Goal: Task Accomplishment & Management: Manage account settings

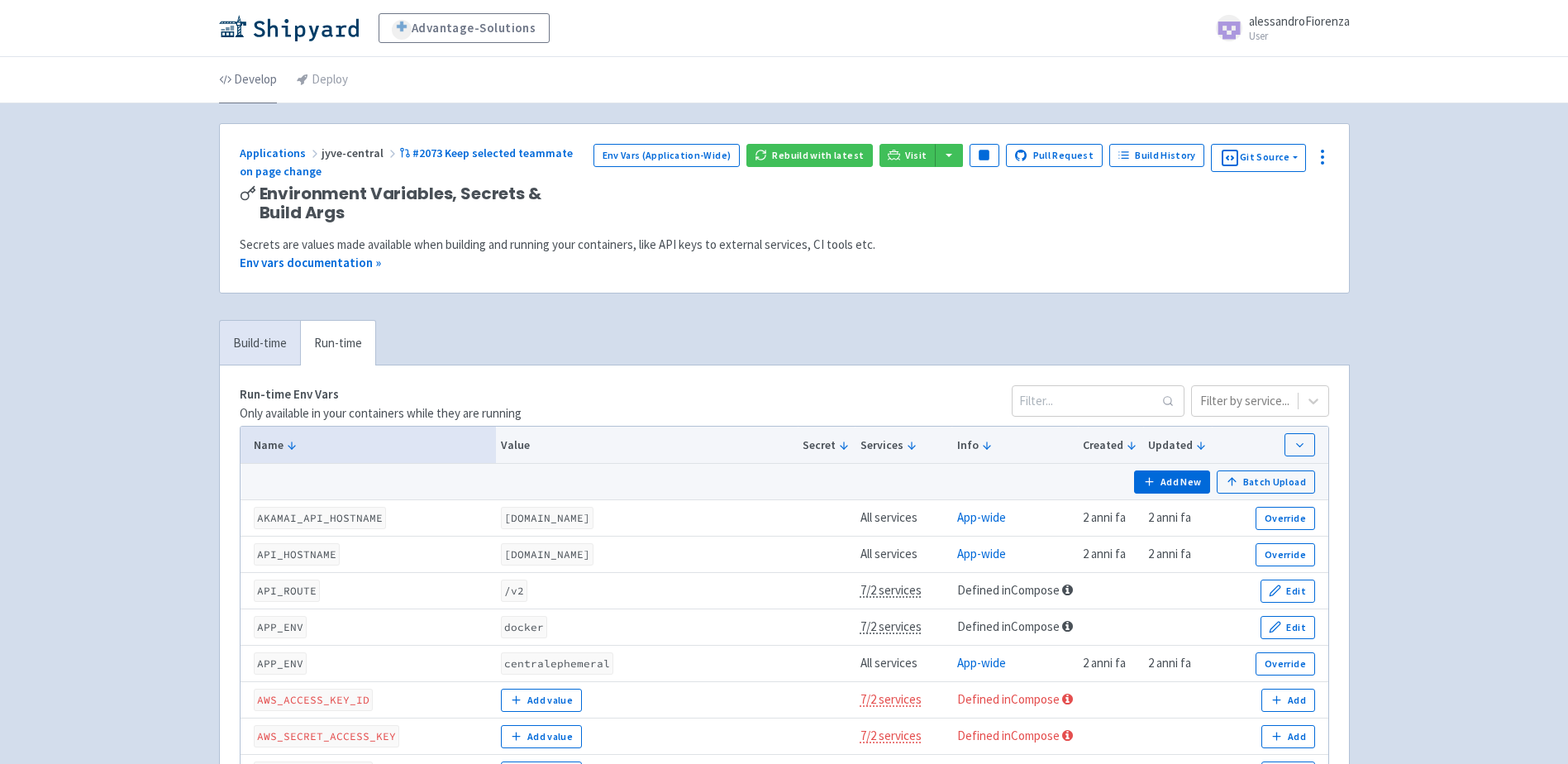
click at [261, 82] on link "Develop" at bounding box center [248, 80] width 58 height 46
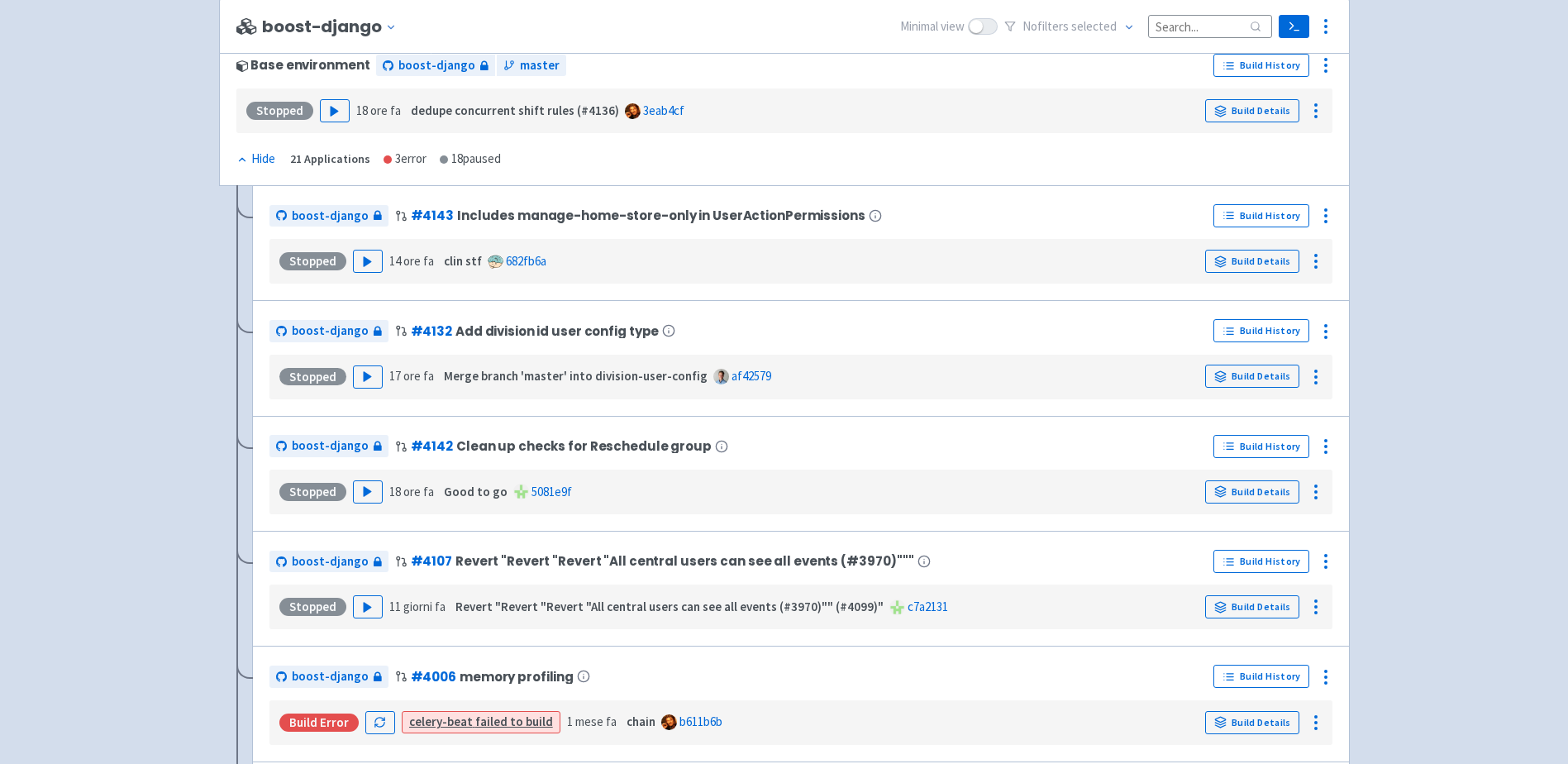
scroll to position [166, 0]
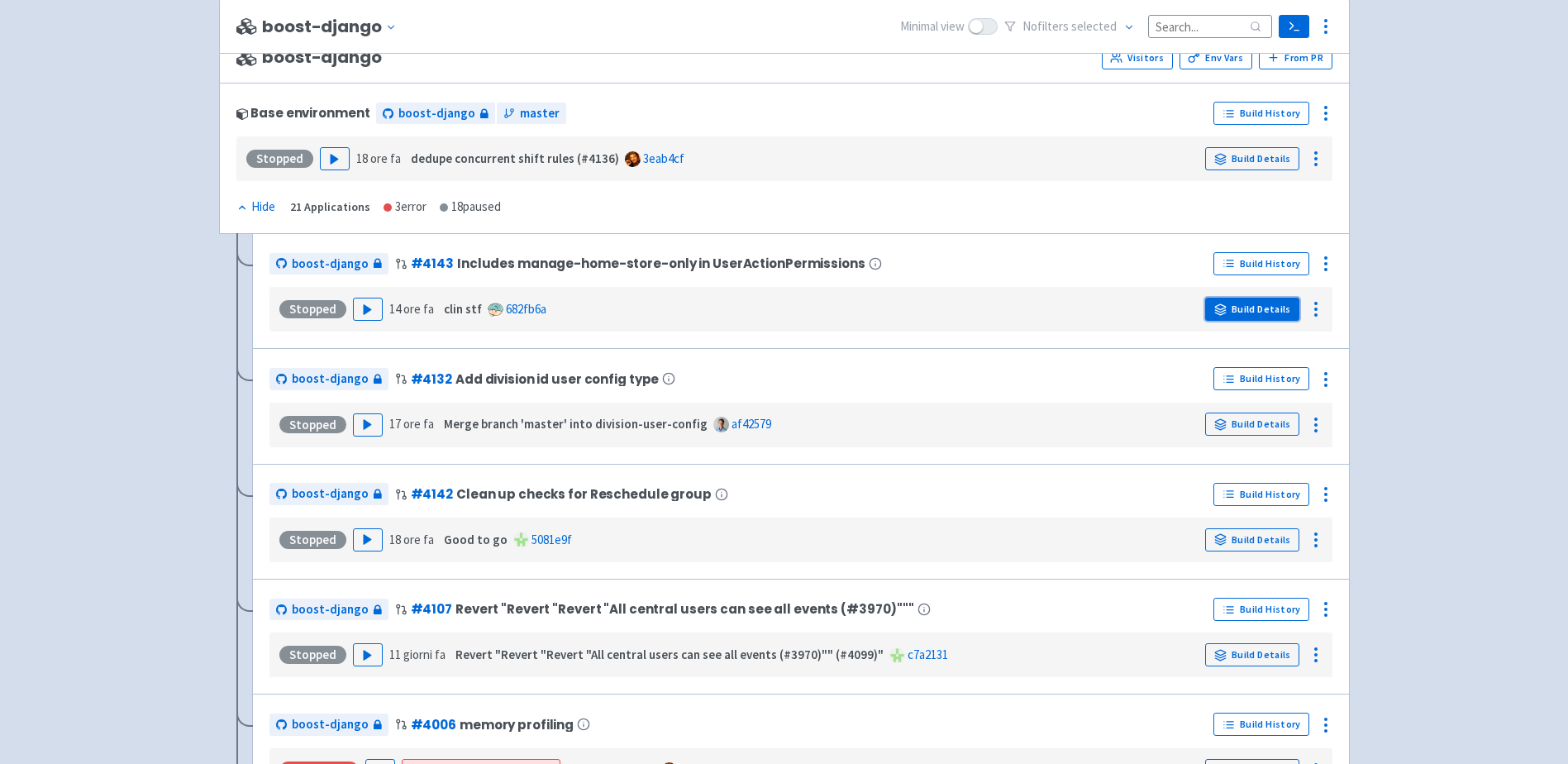
click at [1235, 309] on link "Build Details" at bounding box center [1253, 309] width 94 height 23
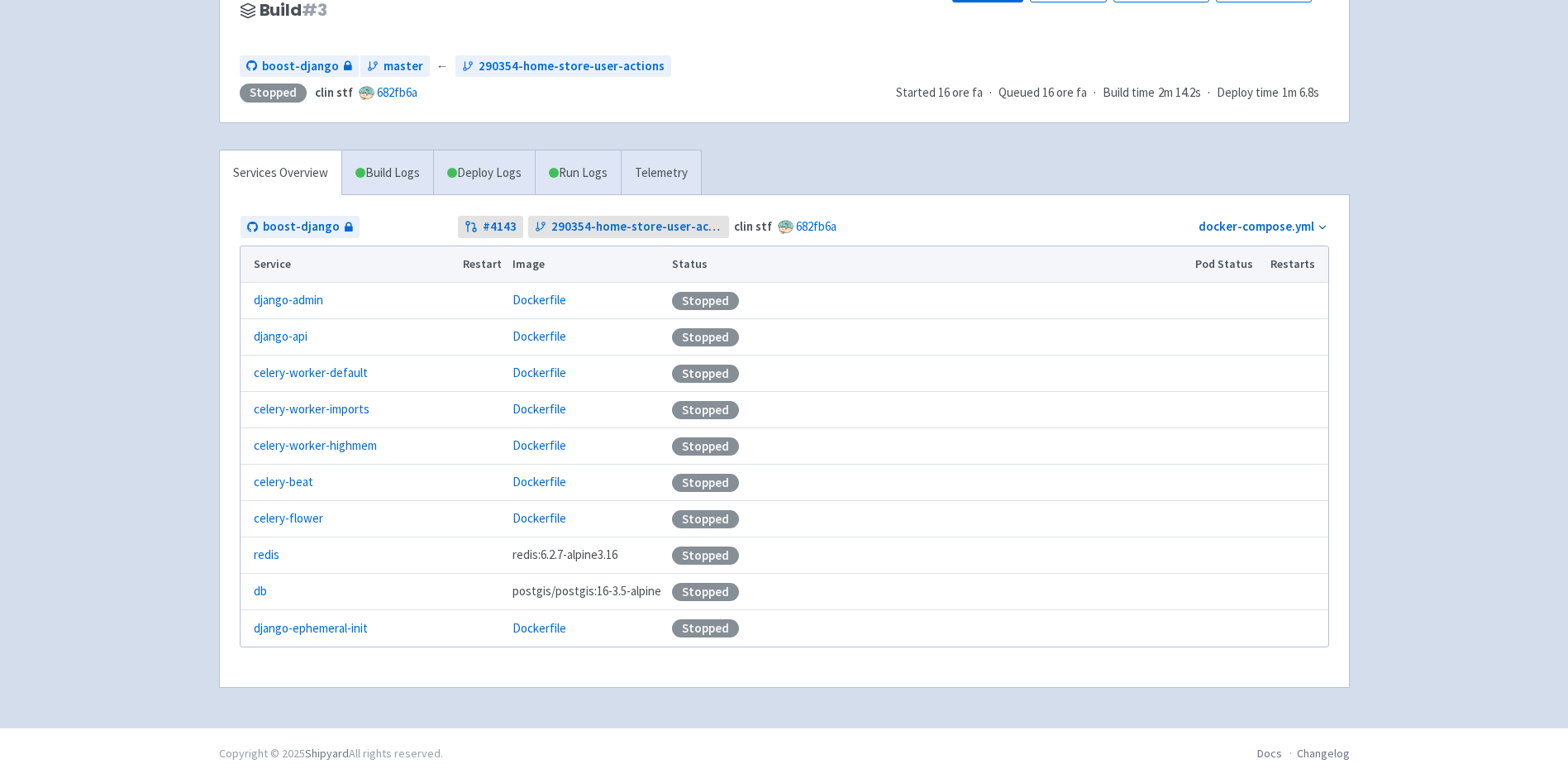
scroll to position [180, 0]
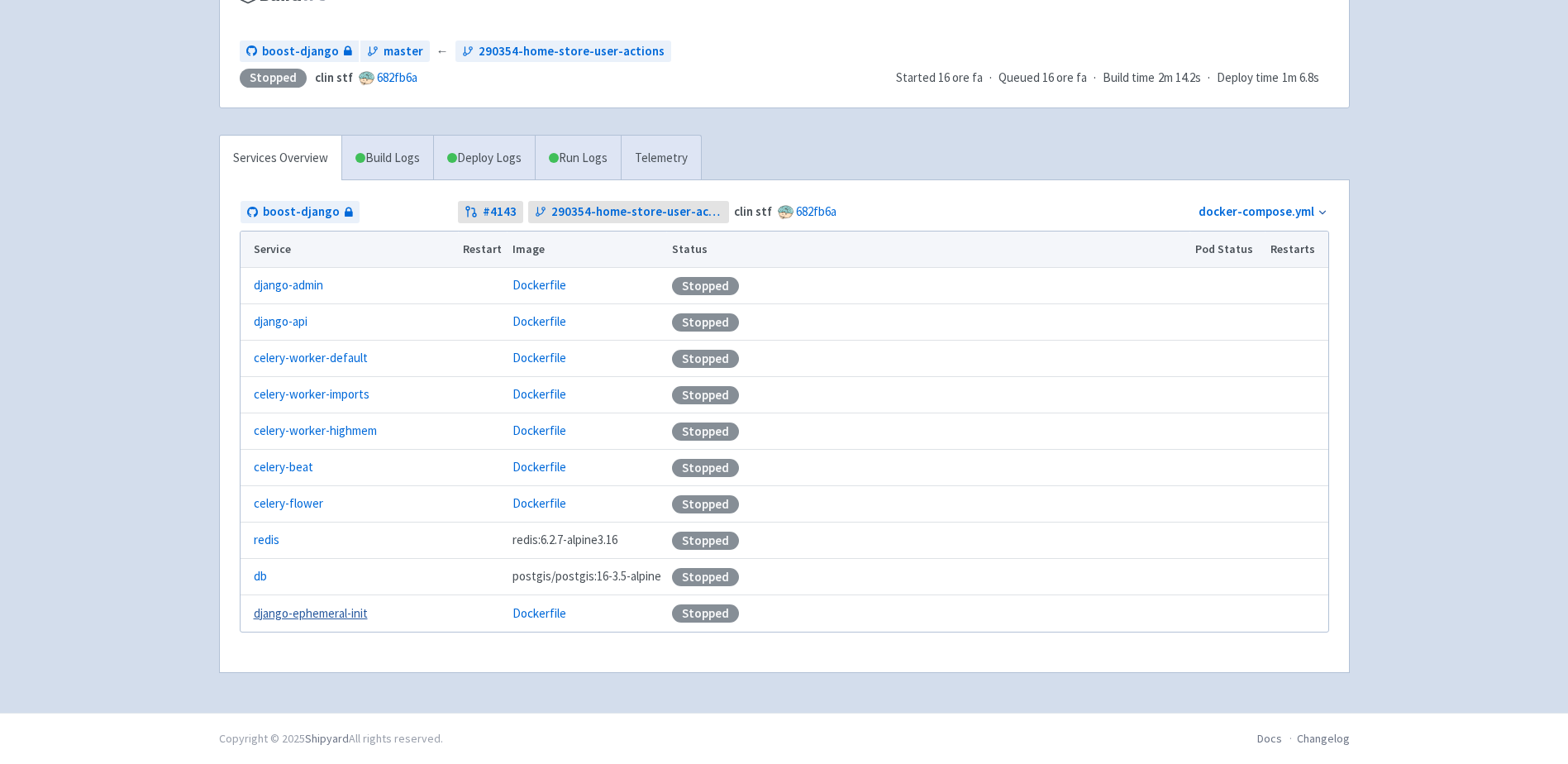
click at [329, 613] on link "django-ephemeral-init" at bounding box center [311, 613] width 114 height 19
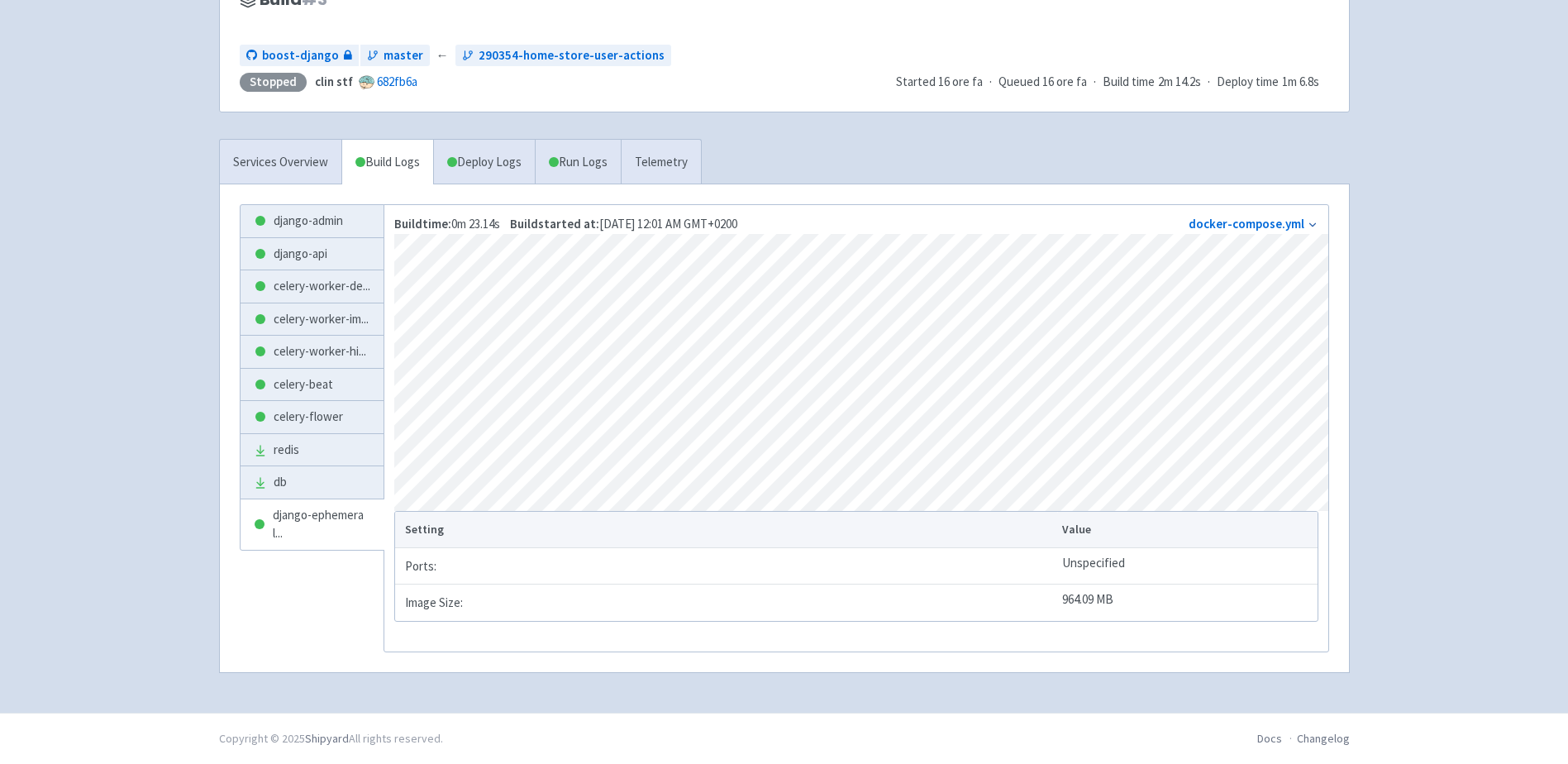
click at [506, 169] on link "Deploy Logs" at bounding box center [483, 162] width 102 height 46
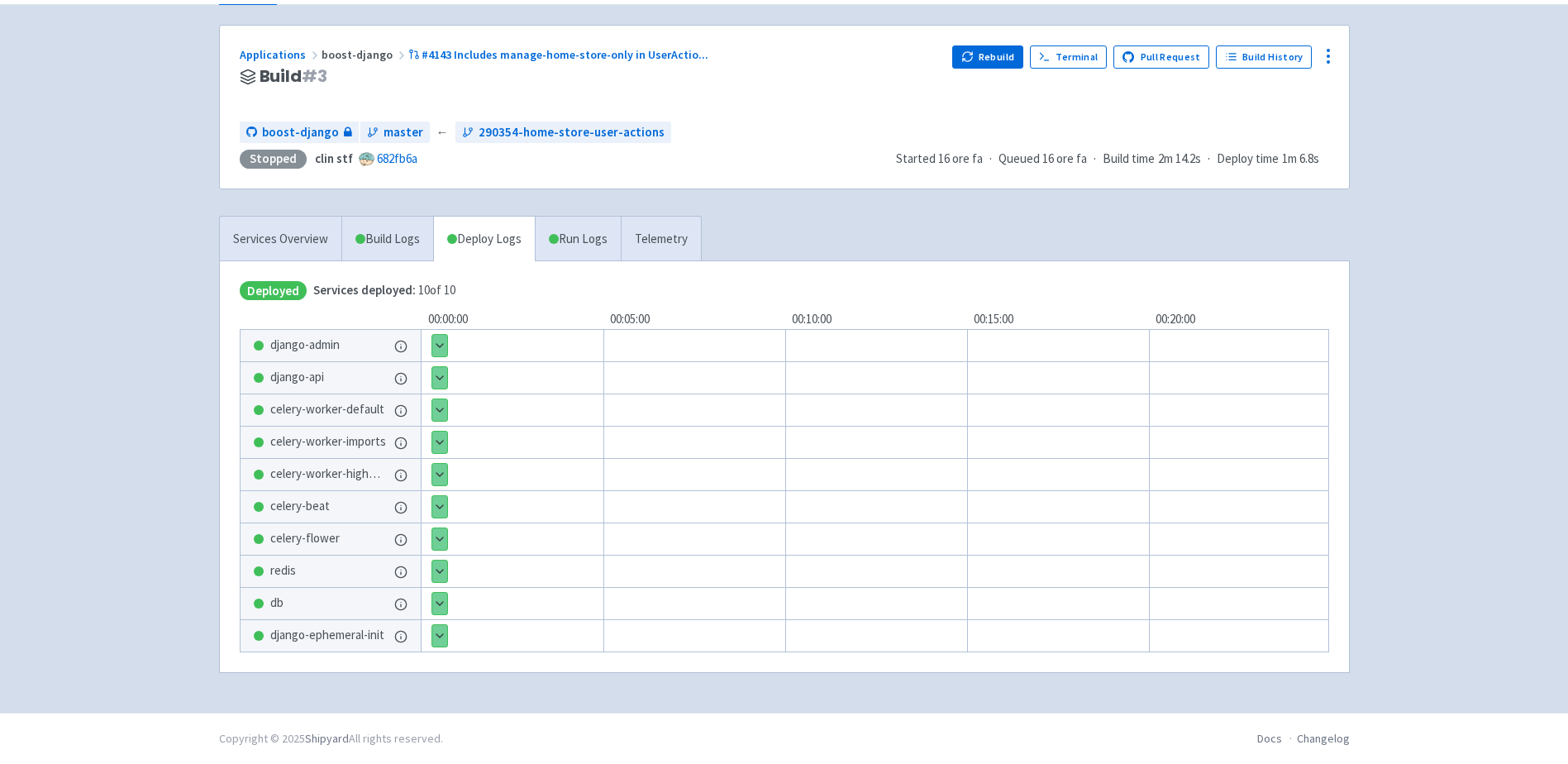
click at [440, 632] on button "Show details" at bounding box center [440, 636] width 15 height 22
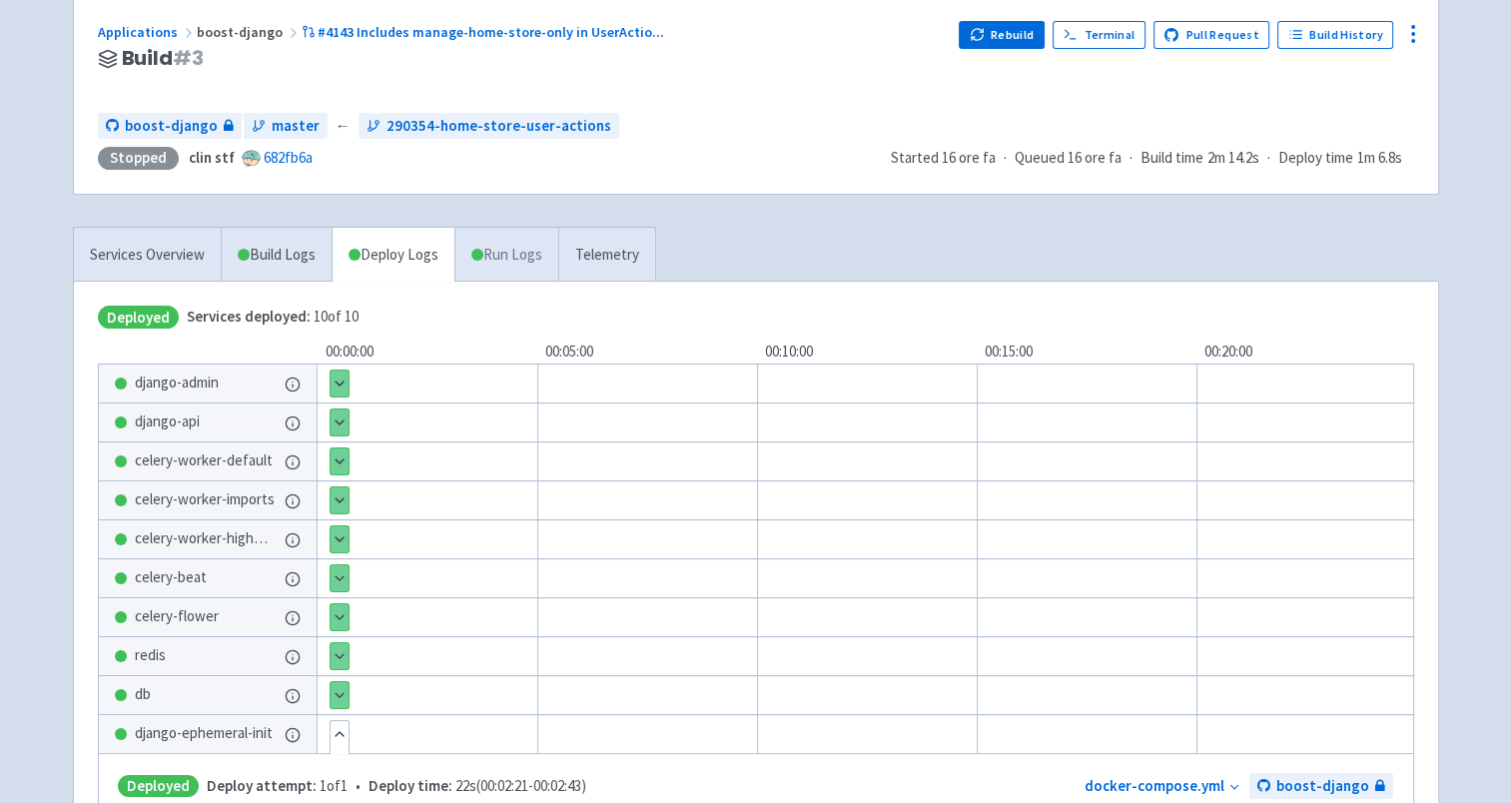
scroll to position [152, 0]
click at [284, 248] on link "Build Logs" at bounding box center [277, 256] width 110 height 55
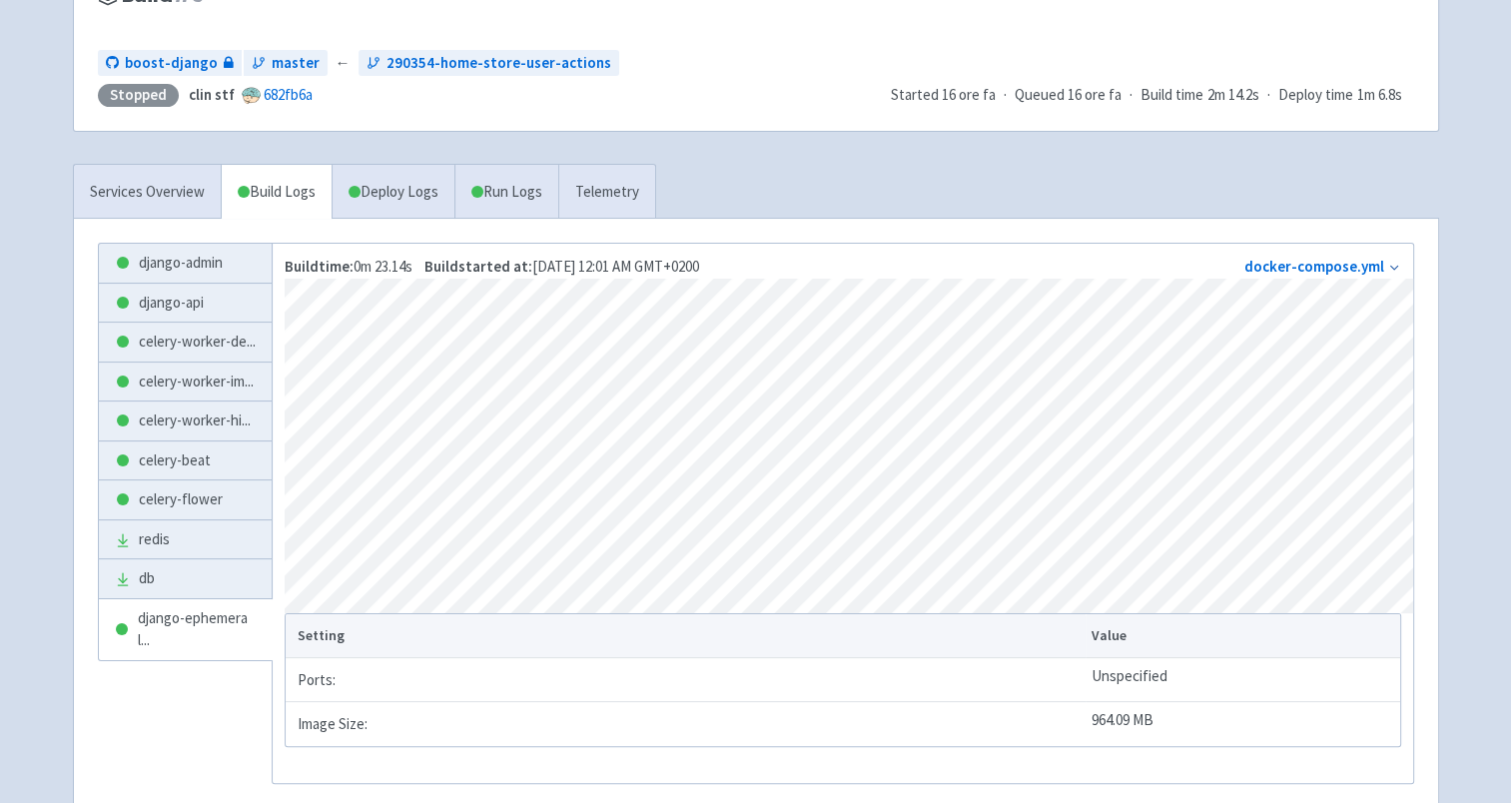
scroll to position [335, 0]
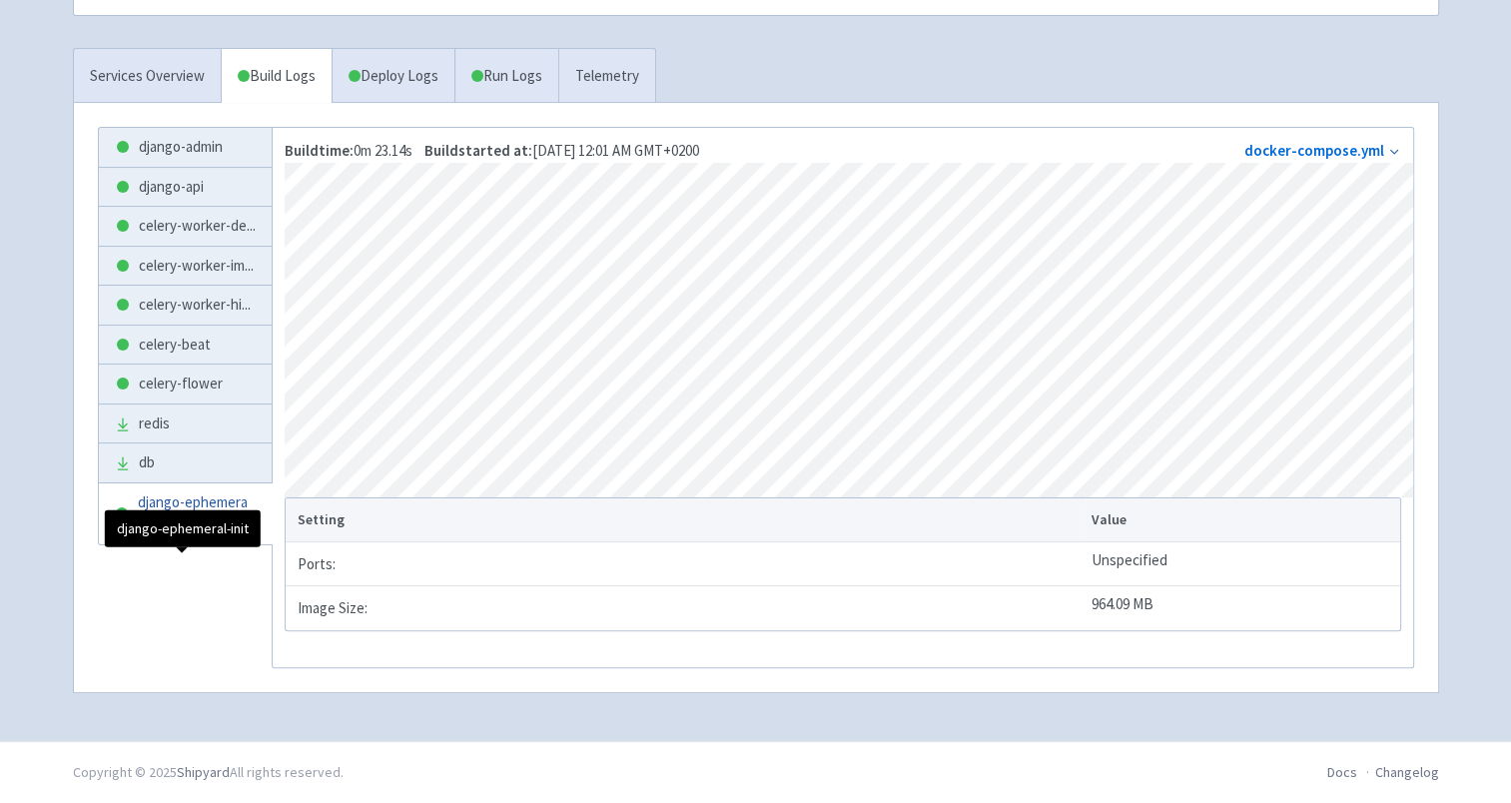
click at [172, 536] on span "django-ephemeral ..." at bounding box center [197, 513] width 118 height 45
click at [376, 66] on link "Deploy Logs" at bounding box center [392, 76] width 123 height 55
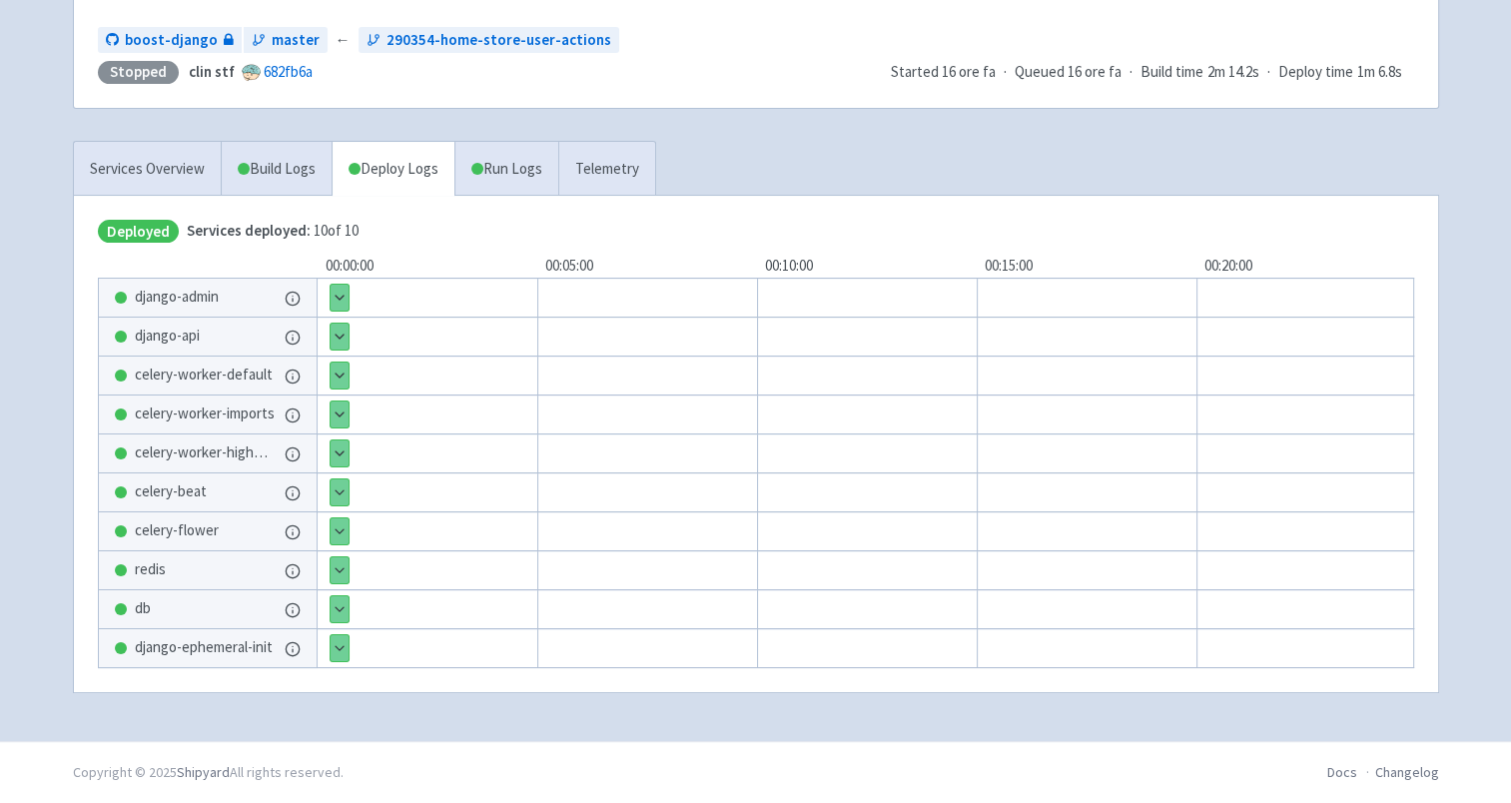
click at [179, 647] on span "django-ephemeral-init" at bounding box center [204, 647] width 138 height 23
click at [336, 647] on button "Show details" at bounding box center [339, 648] width 18 height 26
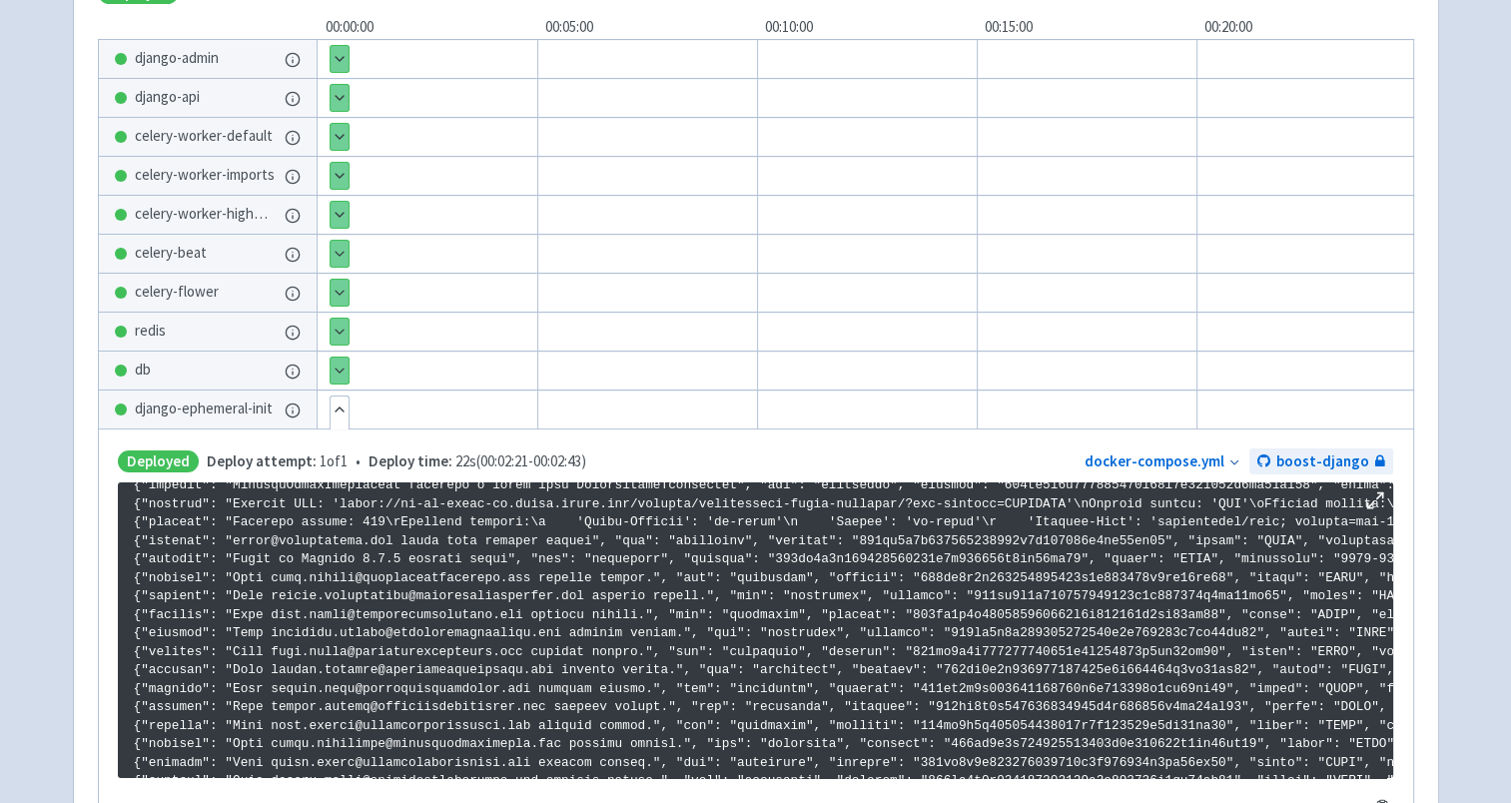
scroll to position [152, 0]
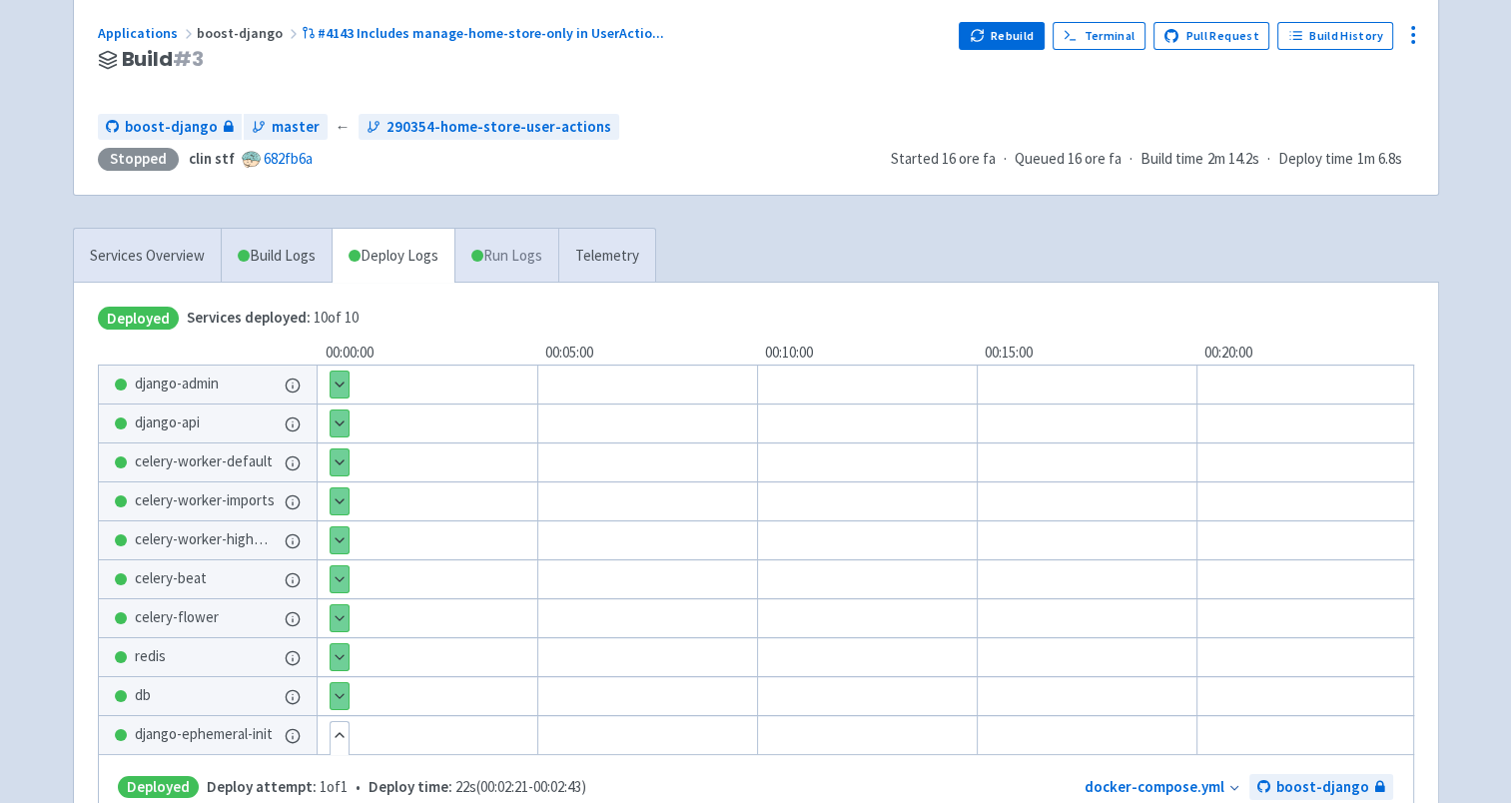
click at [508, 252] on link "Run Logs" at bounding box center [506, 256] width 104 height 55
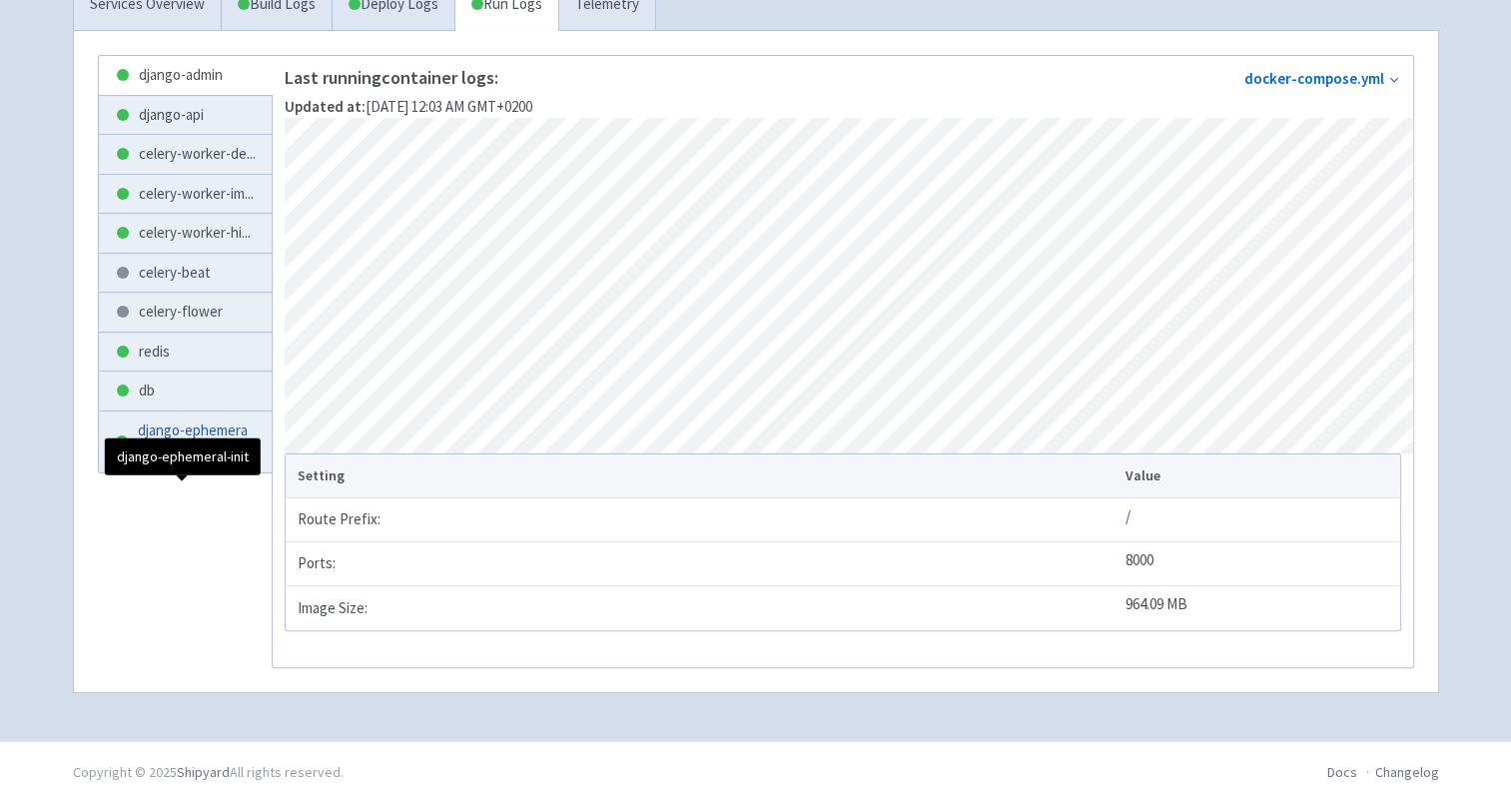
click at [169, 464] on span "django-ephemeral ..." at bounding box center [197, 441] width 118 height 45
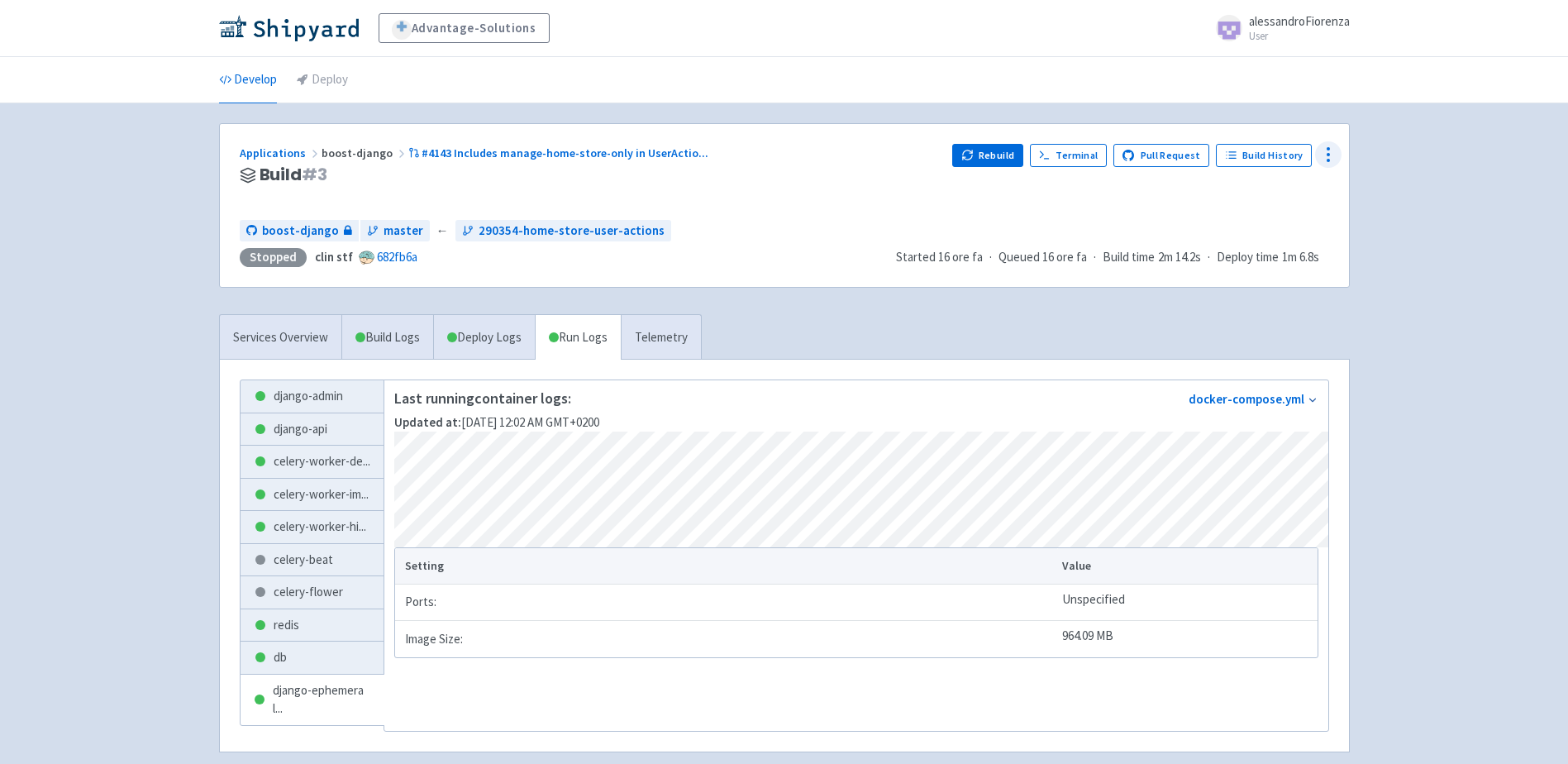
click at [1329, 152] on icon at bounding box center [1328, 155] width 20 height 20
click at [1241, 197] on span "Configure" at bounding box center [1232, 192] width 52 height 23
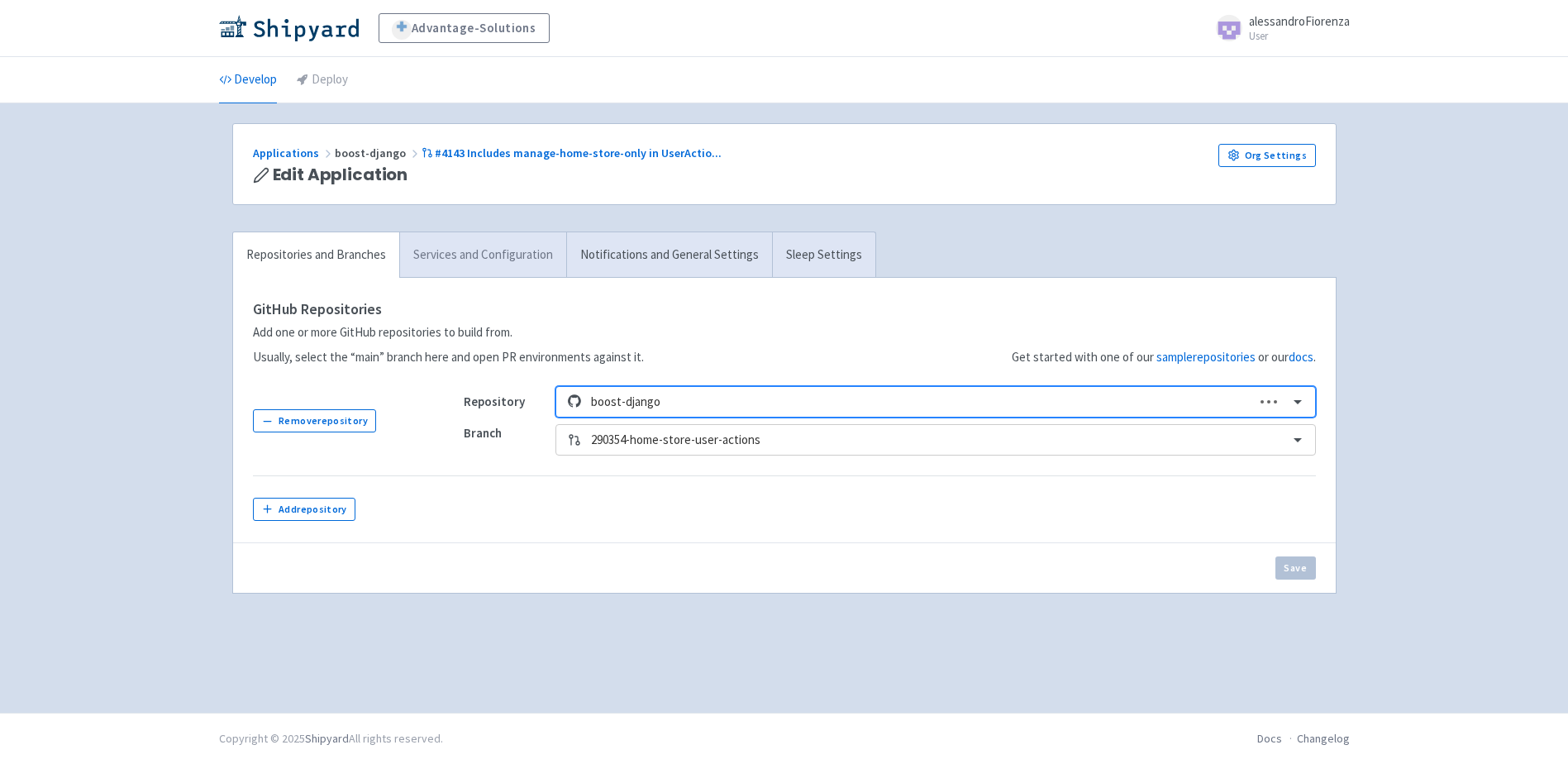
click at [486, 252] on link "Services and Configuration" at bounding box center [483, 255] width 167 height 46
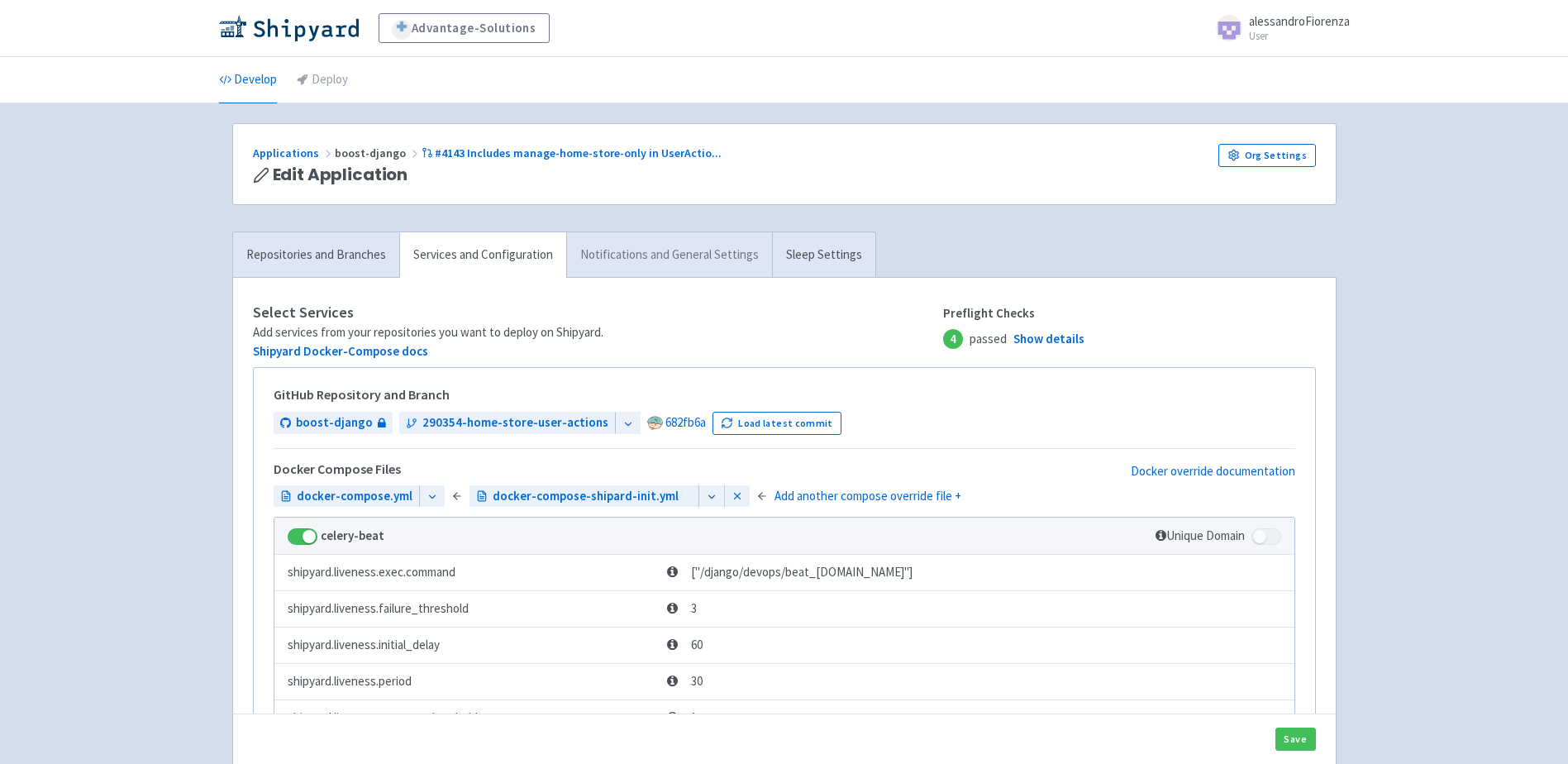
click at [628, 264] on link "Notifications and General Settings" at bounding box center [669, 255] width 206 height 46
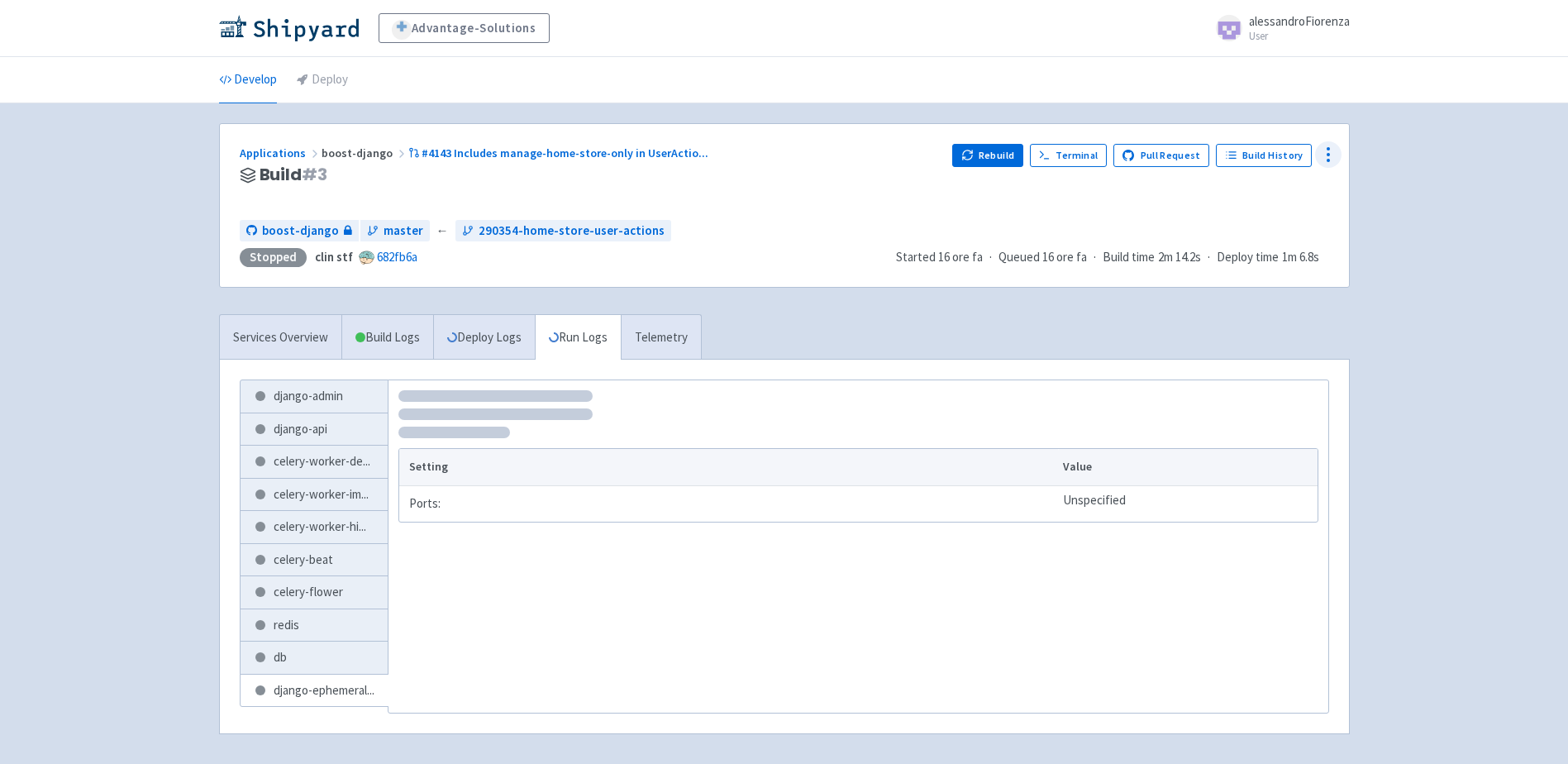
click at [1330, 157] on icon at bounding box center [1328, 155] width 20 height 20
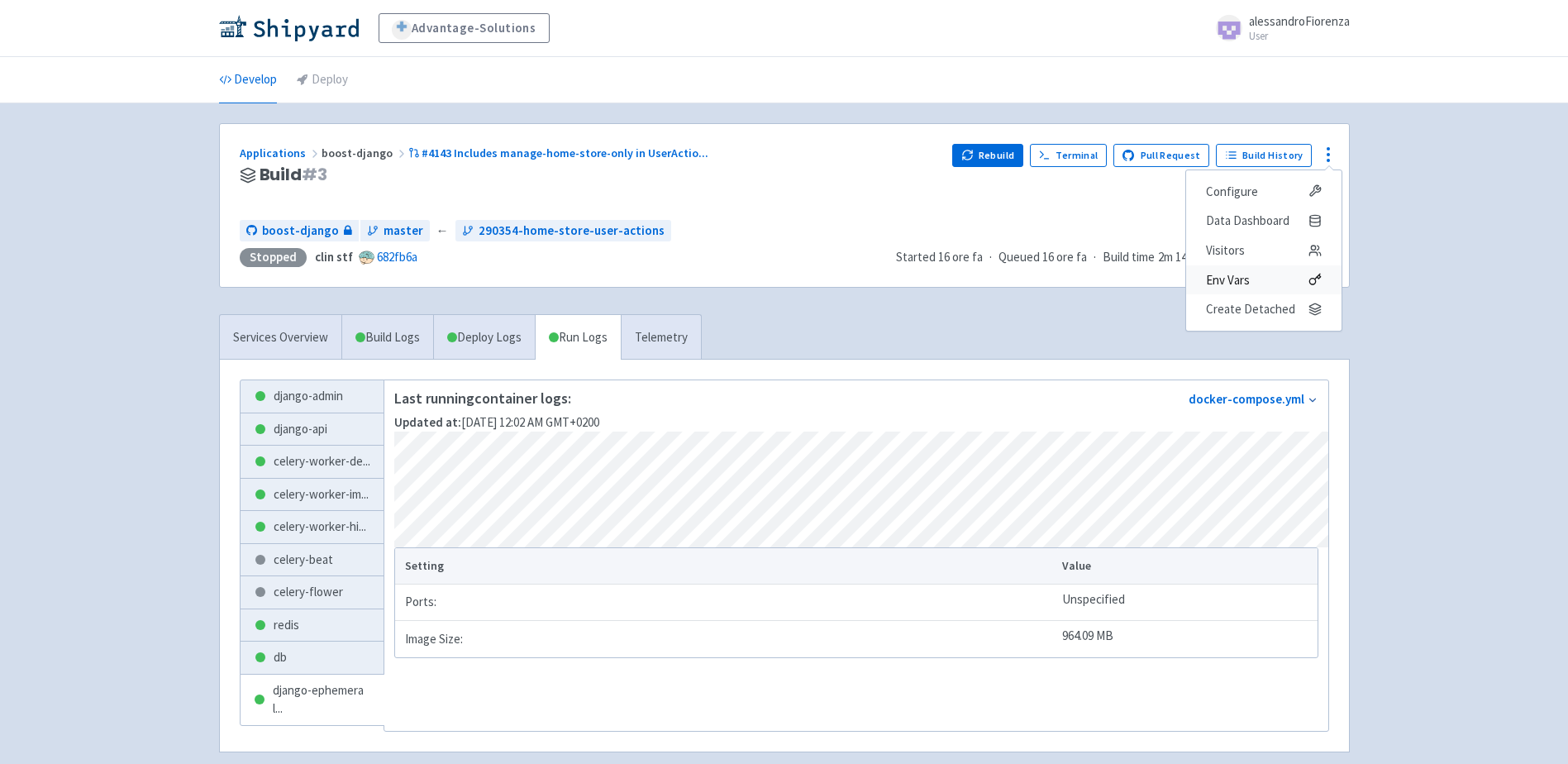
click at [1236, 280] on span "Env Vars" at bounding box center [1228, 280] width 44 height 23
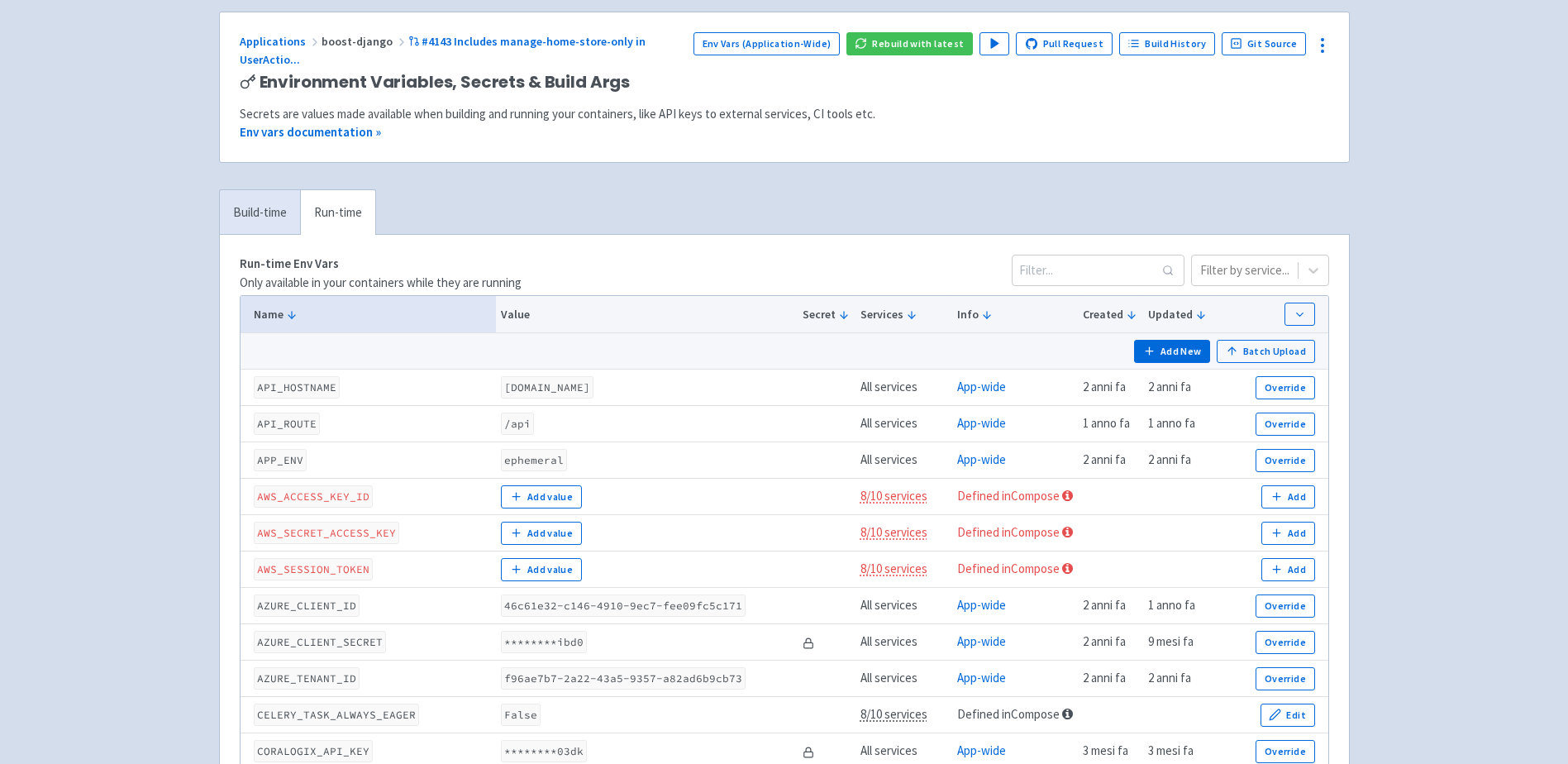
scroll to position [83, 0]
